Goal: Transaction & Acquisition: Purchase product/service

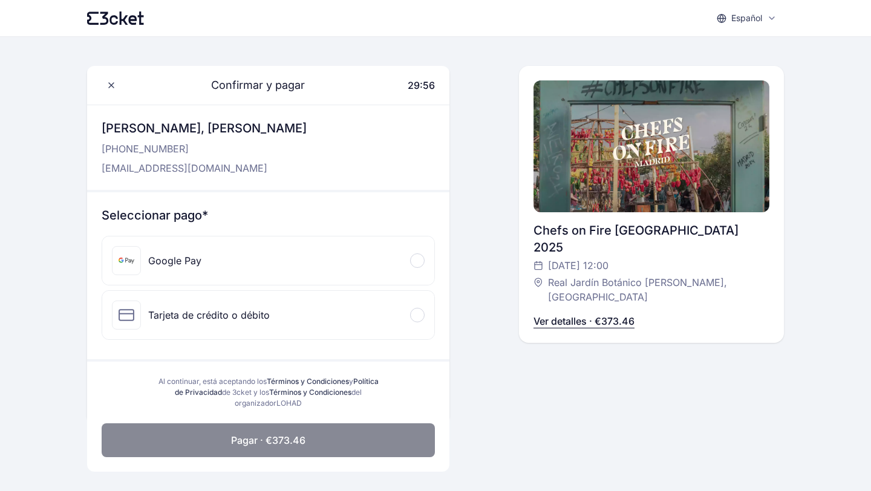
click at [361, 272] on div "Google Pay" at bounding box center [268, 261] width 332 height 48
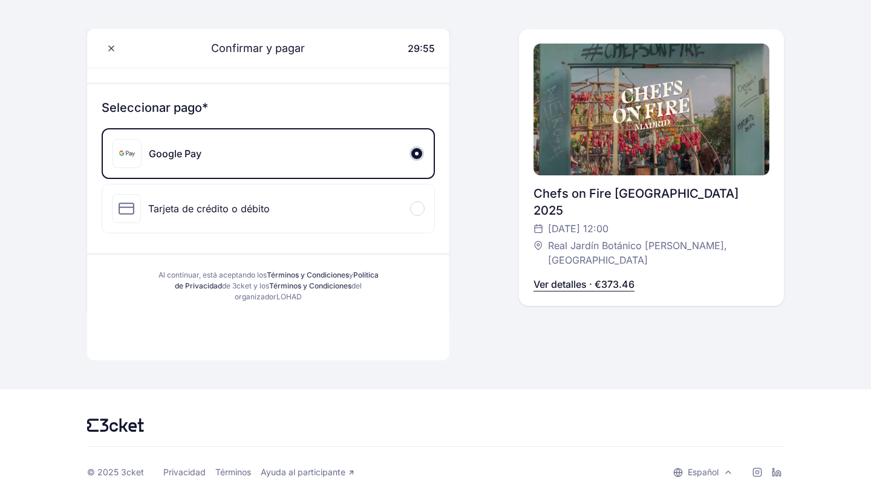
scroll to position [111, 0]
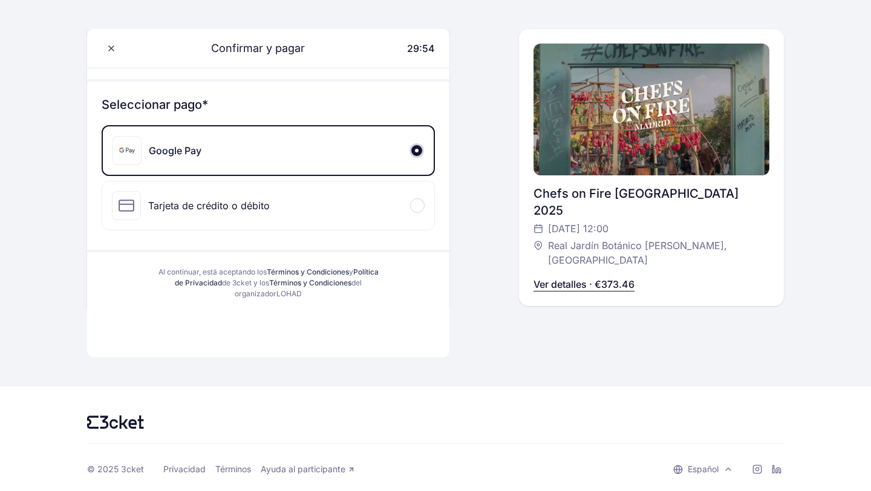
click at [351, 169] on div "Google Pay" at bounding box center [268, 150] width 331 height 48
click at [345, 192] on div "Tarjeta de crédito o débito" at bounding box center [268, 205] width 332 height 48
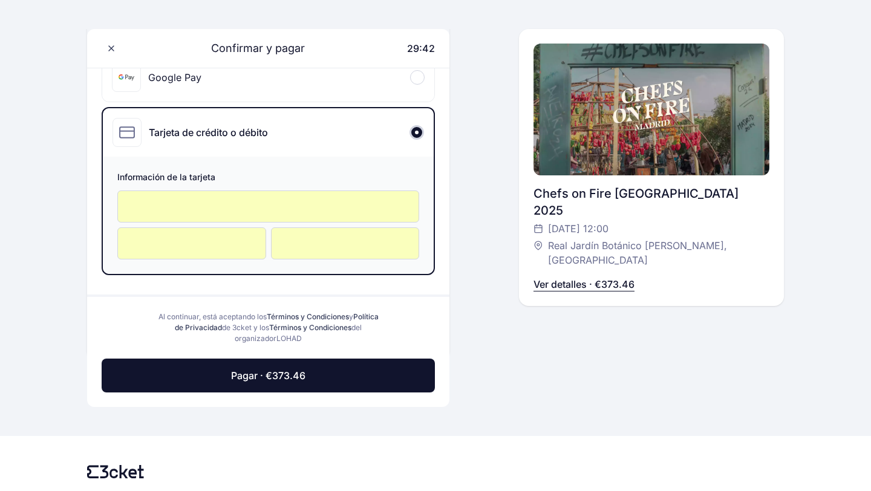
scroll to position [217, 0]
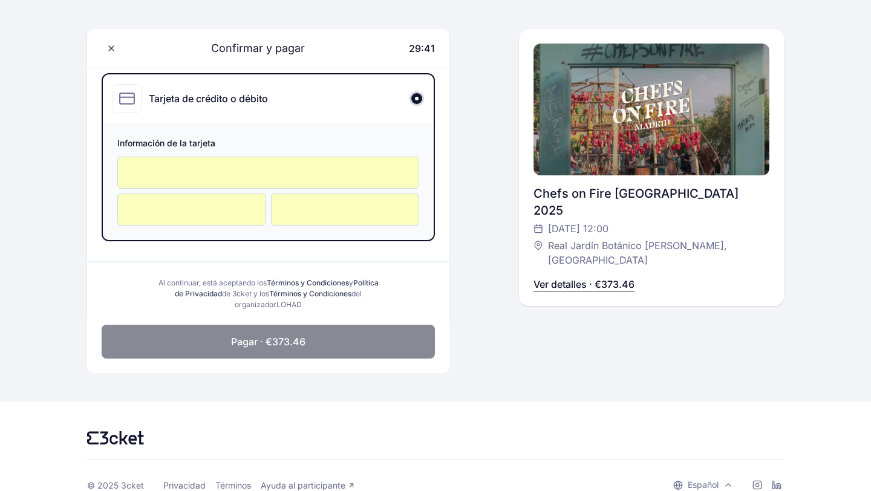
click at [284, 338] on span "Pagar · €373.46" at bounding box center [268, 342] width 74 height 15
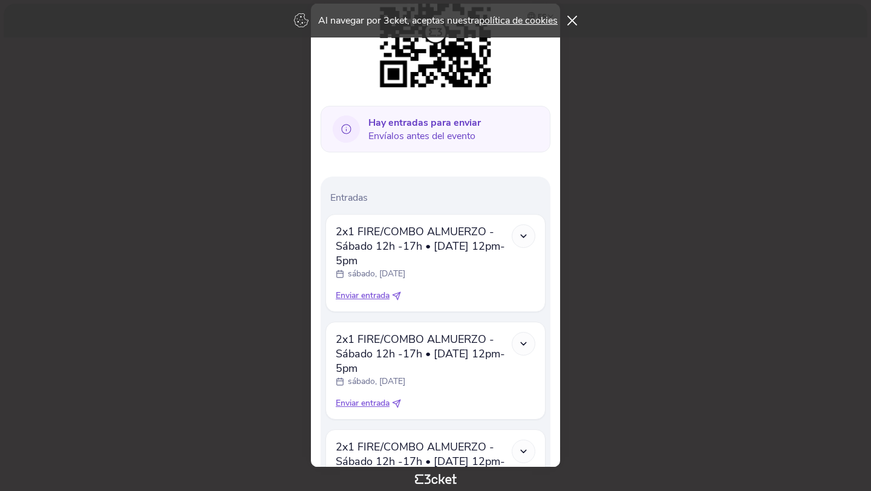
scroll to position [117, 0]
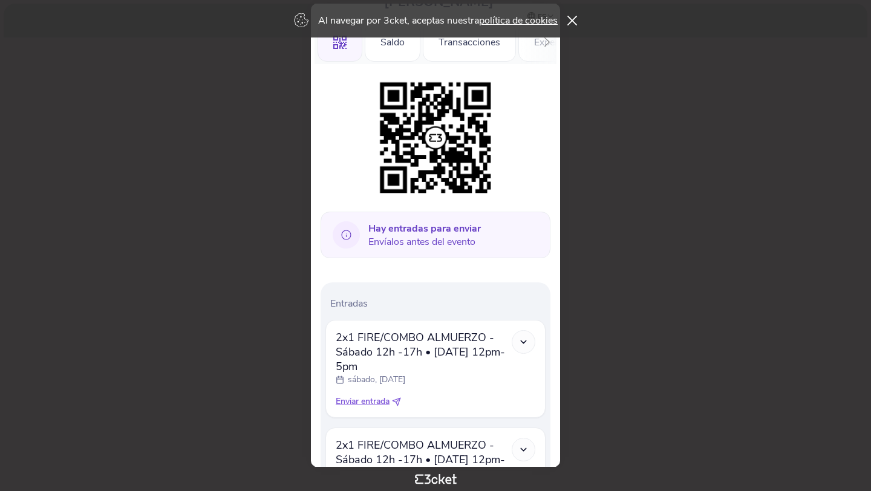
click at [371, 400] on span "Enviar entrada" at bounding box center [363, 402] width 54 height 12
select select "34"
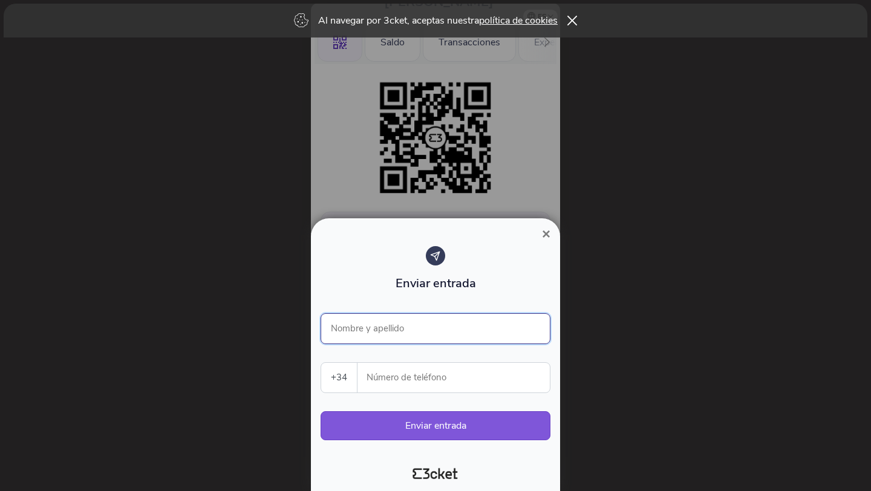
click at [377, 328] on input "Nombre y apellido" at bounding box center [436, 328] width 230 height 31
click at [365, 278] on div "Enviar entrada" at bounding box center [436, 271] width 230 height 51
click at [543, 235] on span "×" at bounding box center [546, 234] width 8 height 16
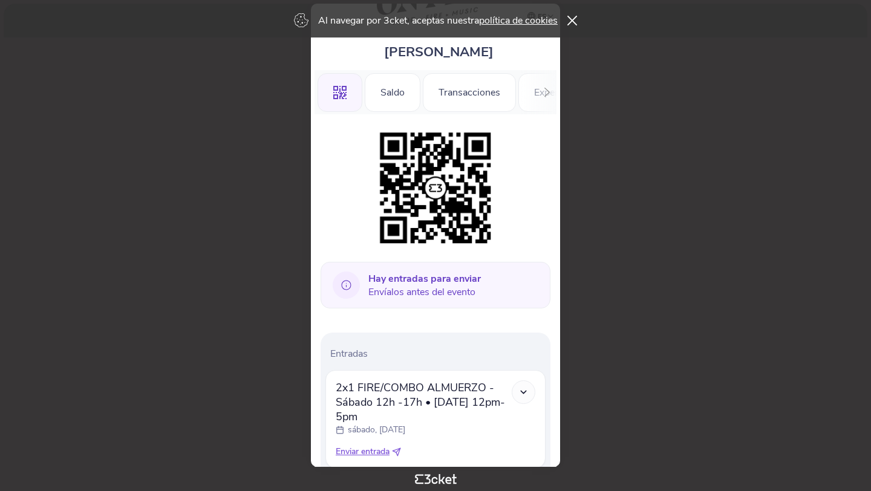
scroll to position [0, 0]
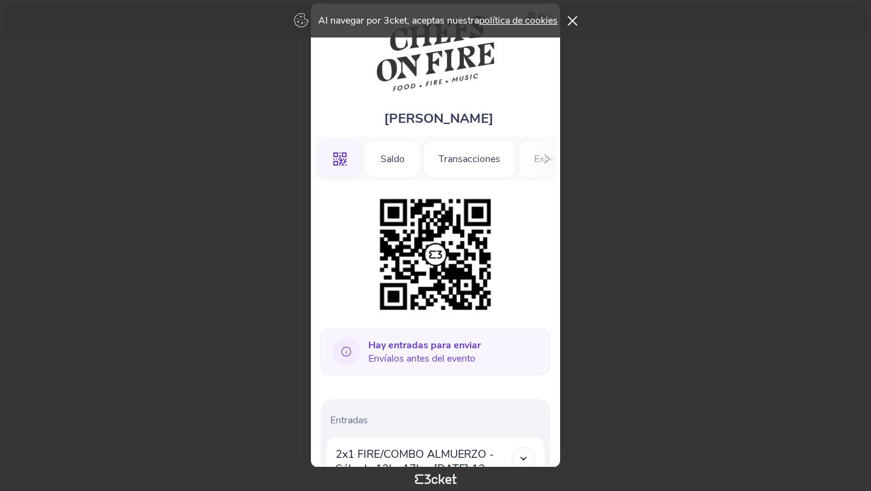
click at [573, 18] on icon at bounding box center [572, 21] width 10 height 10
